Goal: Navigation & Orientation: Understand site structure

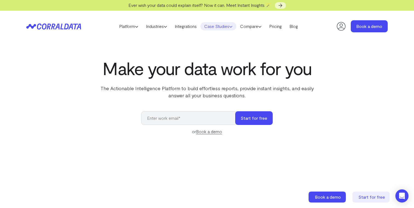
click at [225, 29] on link "Case Studies" at bounding box center [218, 26] width 36 height 8
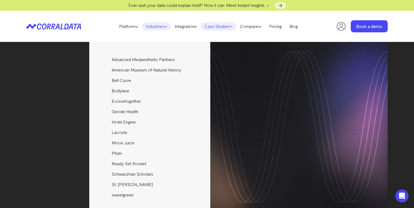
click at [157, 27] on link "Industries" at bounding box center [156, 26] width 29 height 8
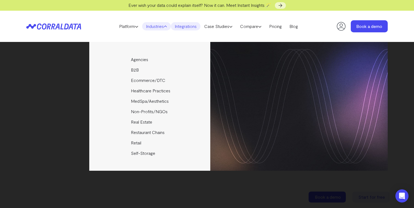
click at [180, 28] on link "Integrations" at bounding box center [186, 26] width 30 height 8
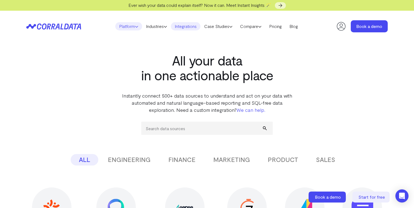
click at [129, 27] on link "Platform" at bounding box center [128, 26] width 27 height 8
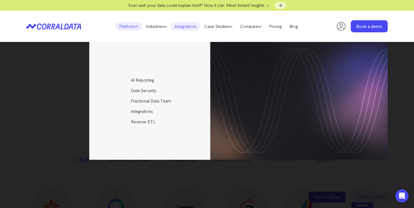
click at [22, 96] on div "AI Reporting Use AI to effortlessly answer any business questions from all your…" at bounding box center [207, 125] width 414 height 166
